Goal: Find specific page/section: Find specific page/section

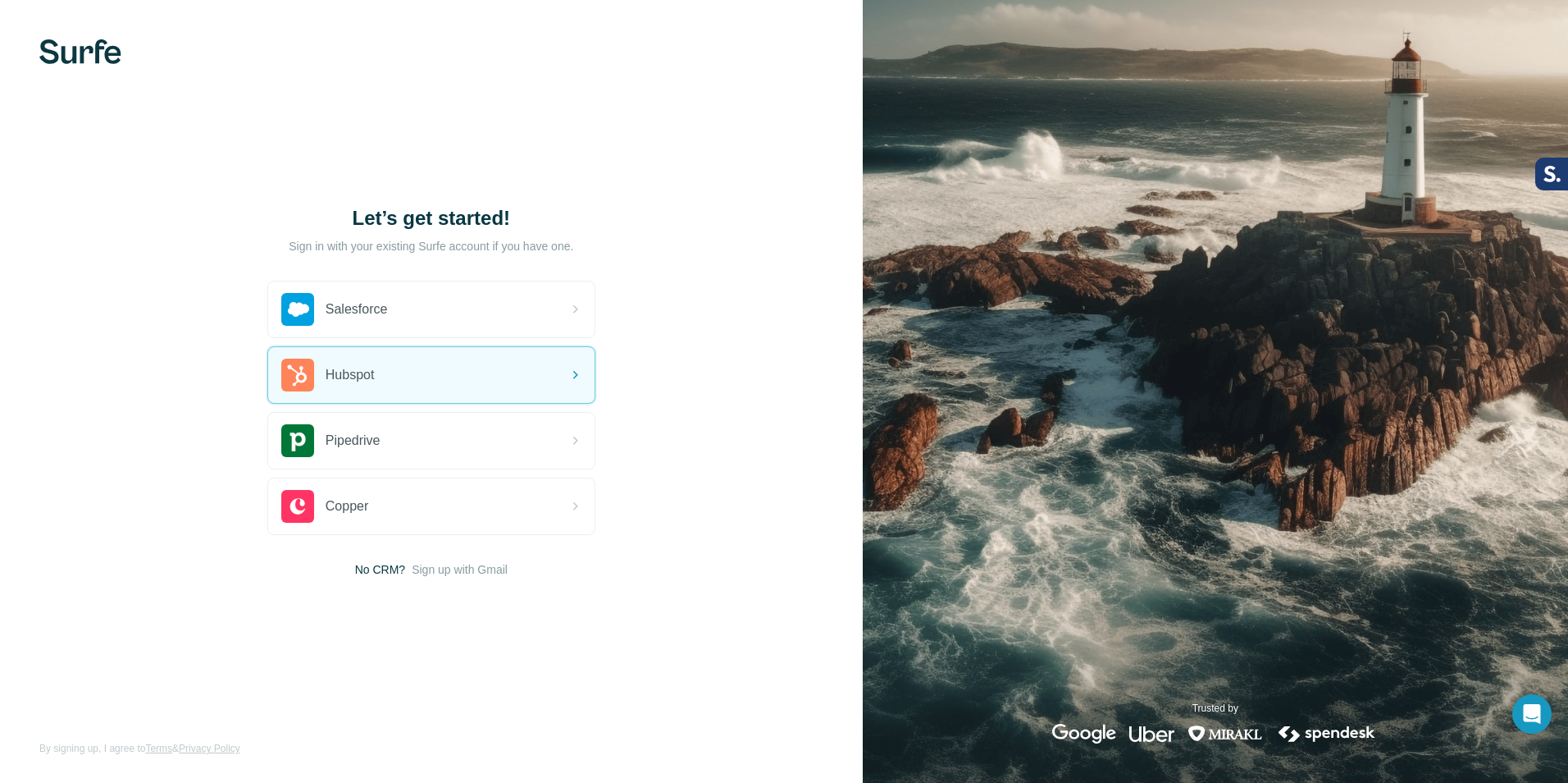
click at [78, 47] on img at bounding box center [80, 51] width 82 height 25
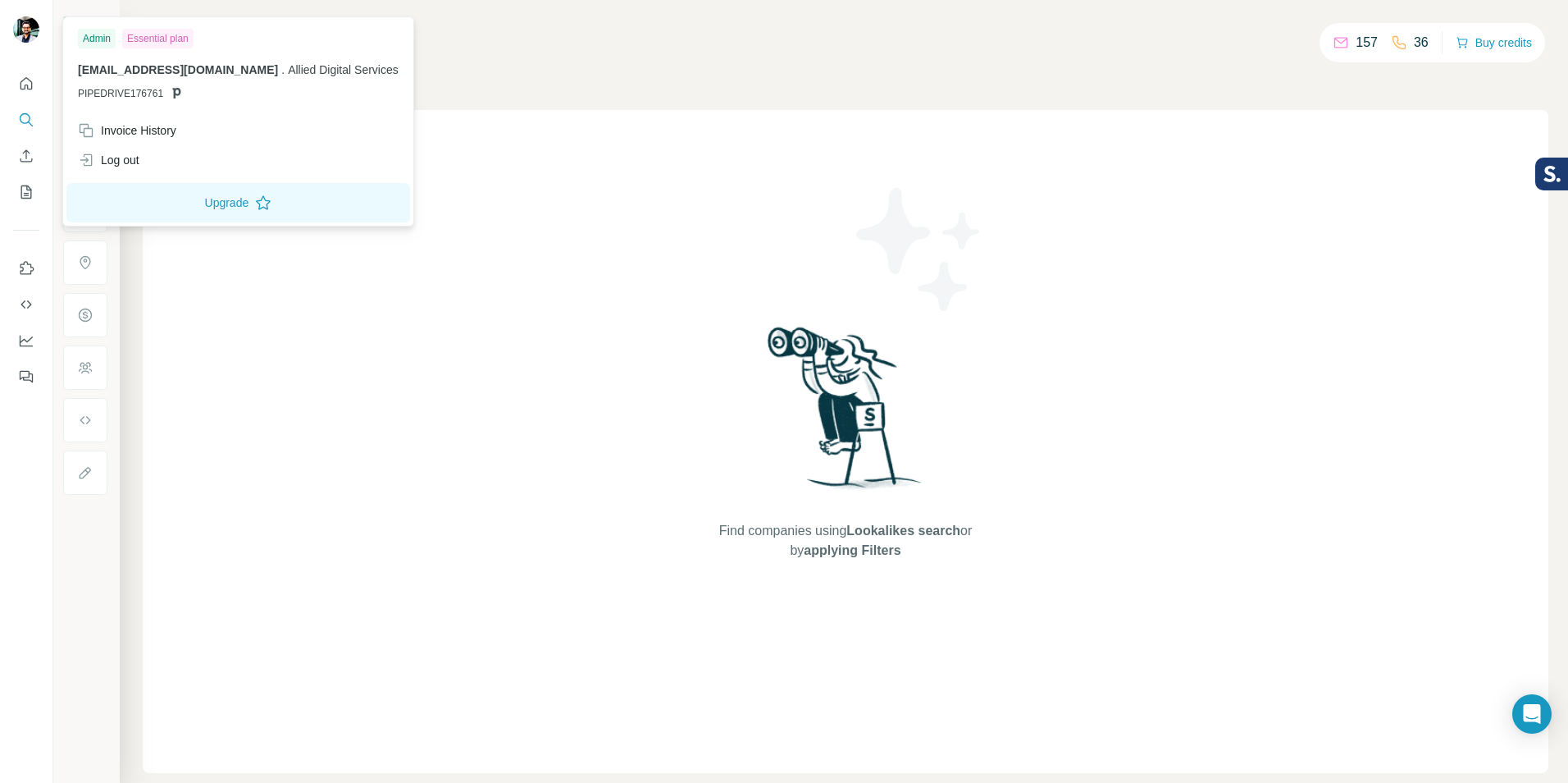
click at [24, 26] on img at bounding box center [25, 29] width 26 height 26
click at [25, 29] on img at bounding box center [25, 29] width 26 height 26
click at [27, 84] on icon "Quick start" at bounding box center [26, 84] width 16 height 16
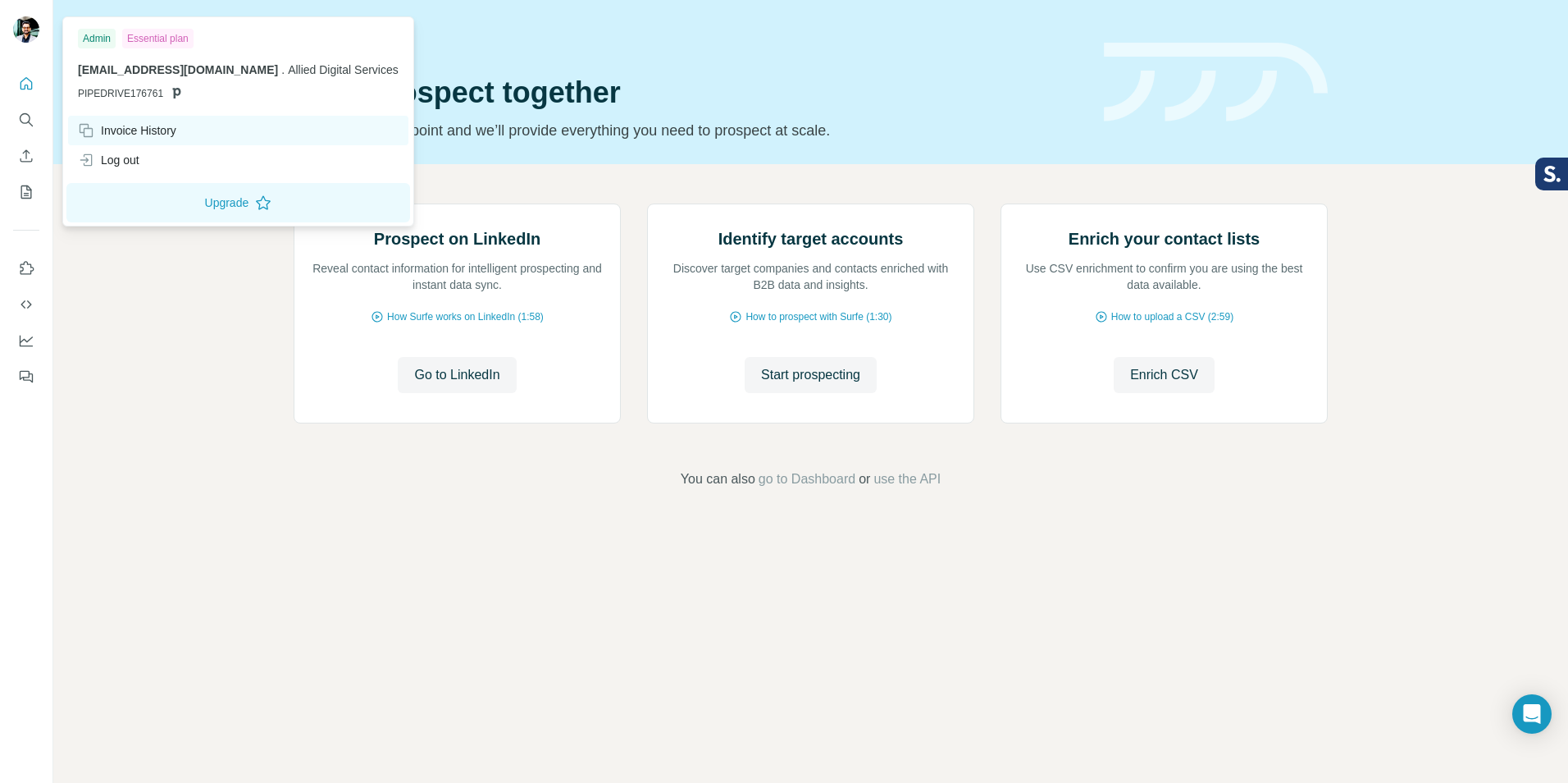
click at [125, 129] on div "Invoice History" at bounding box center [127, 130] width 98 height 16
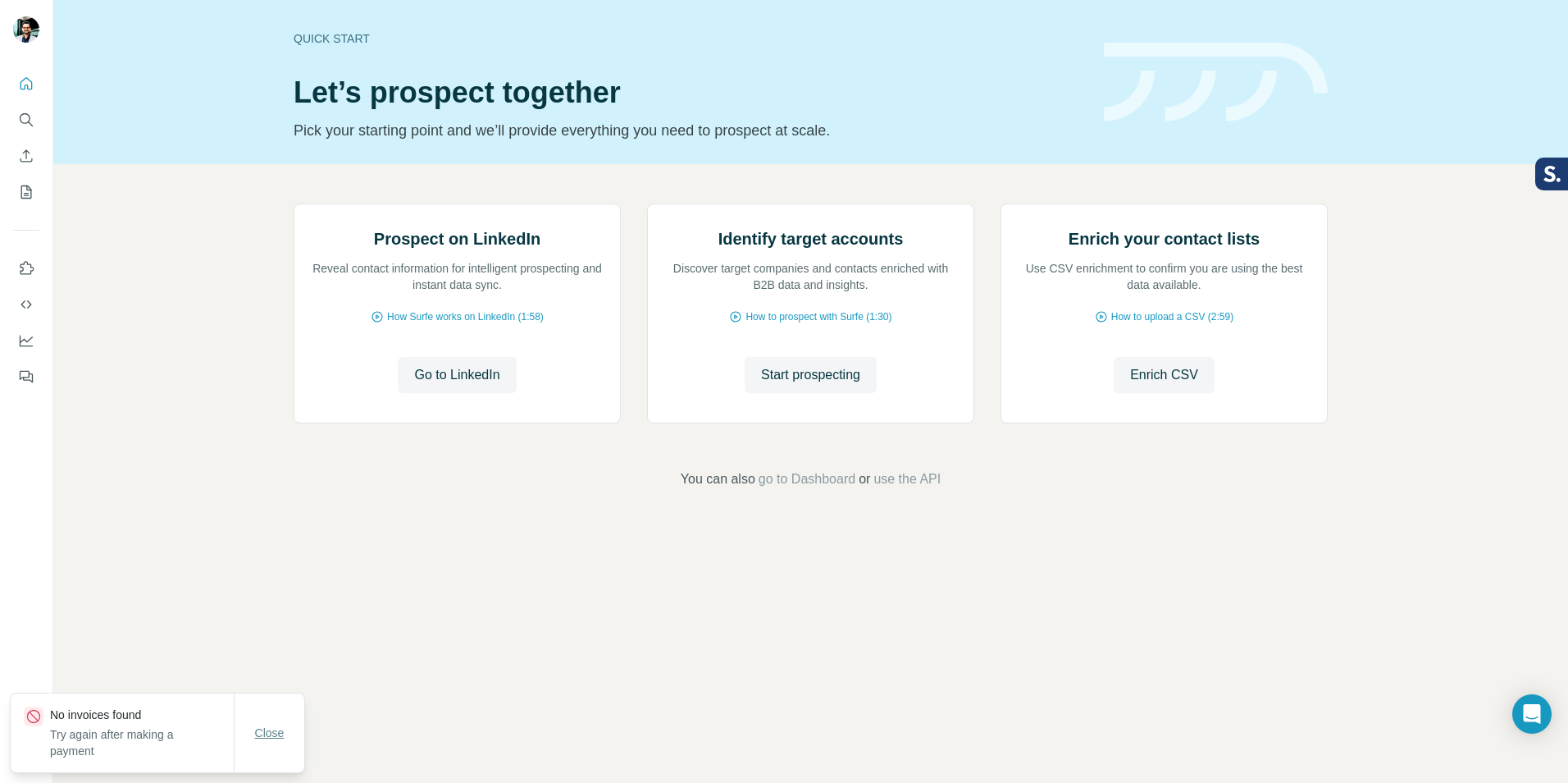
click at [275, 730] on span "Close" at bounding box center [270, 733] width 29 height 16
click at [25, 342] on icon "Dashboard" at bounding box center [26, 340] width 16 height 16
